Goal: Task Accomplishment & Management: Use online tool/utility

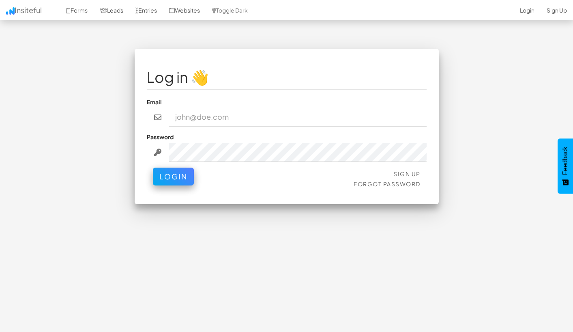
type input "[EMAIL_ADDRESS][DOMAIN_NAME]"
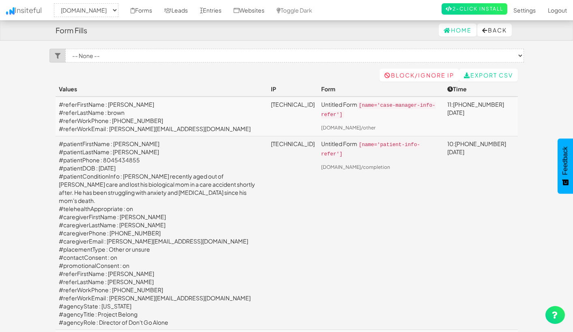
select select "2385"
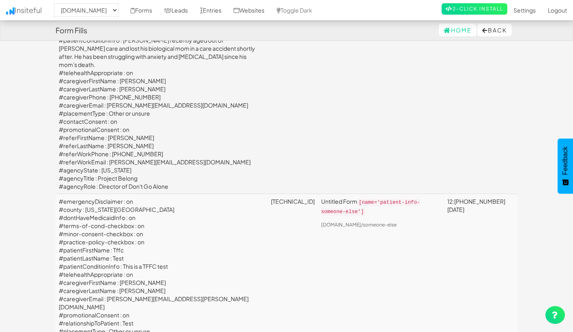
scroll to position [139, 0]
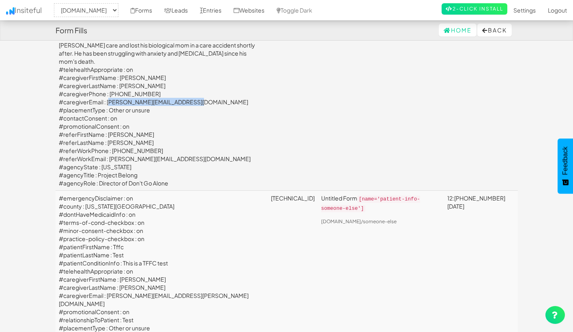
drag, startPoint x: 195, startPoint y: 107, endPoint x: 108, endPoint y: 105, distance: 86.9
click at [108, 105] on td "#patientFirstName : [PERSON_NAME] #patientLastName : [PERSON_NAME] #patientPhon…" at bounding box center [162, 94] width 212 height 194
copy td "[PERSON_NAME][EMAIL_ADDRESS][DOMAIN_NAME]"
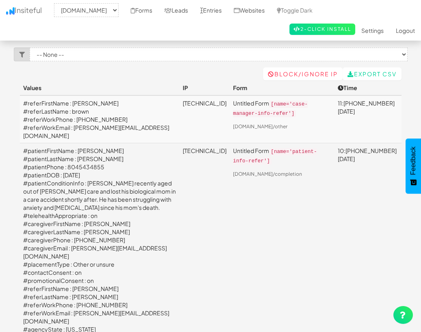
scroll to position [0, 0]
